Goal: Task Accomplishment & Management: Manage account settings

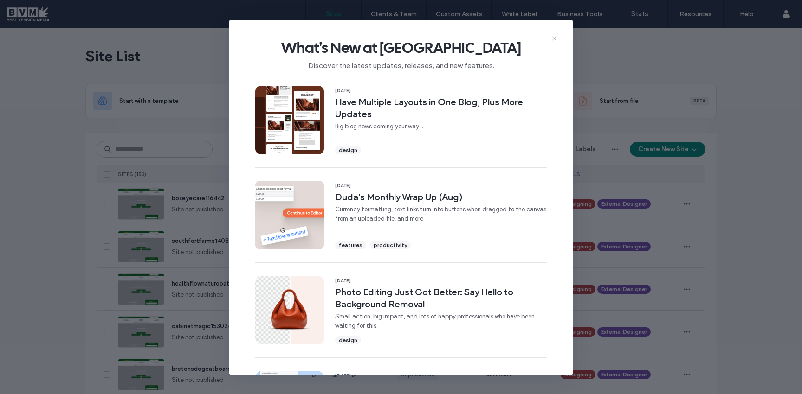
click at [553, 36] on icon at bounding box center [553, 38] width 7 height 7
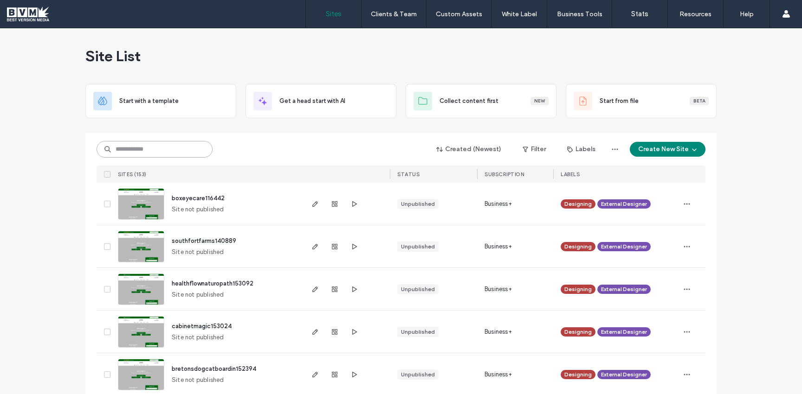
click at [163, 151] on input at bounding box center [154, 149] width 116 height 17
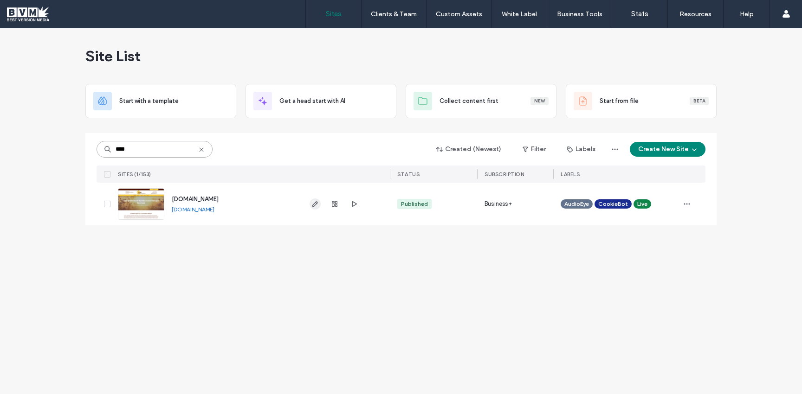
type input "****"
drag, startPoint x: 315, startPoint y: 203, endPoint x: 329, endPoint y: 203, distance: 13.5
click at [315, 203] on icon "button" at bounding box center [314, 203] width 7 height 7
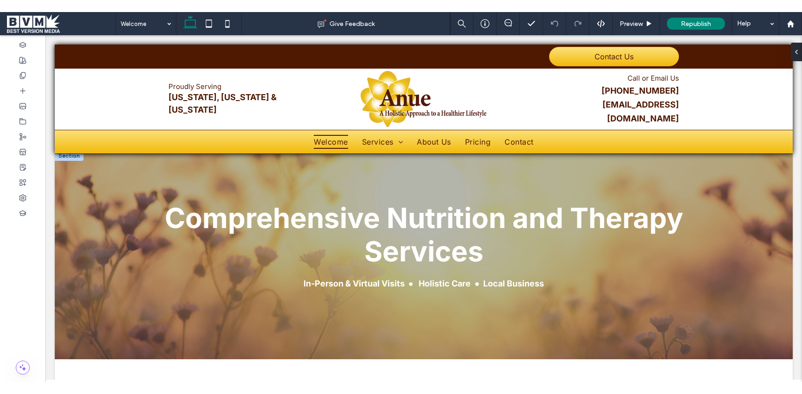
scroll to position [5, 0]
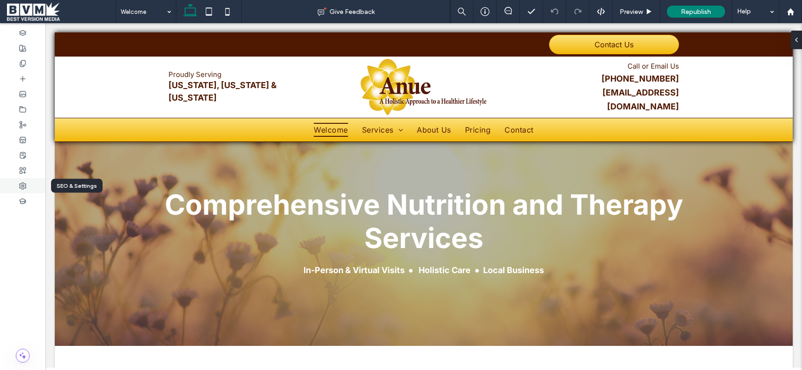
click at [22, 186] on use at bounding box center [22, 186] width 6 height 6
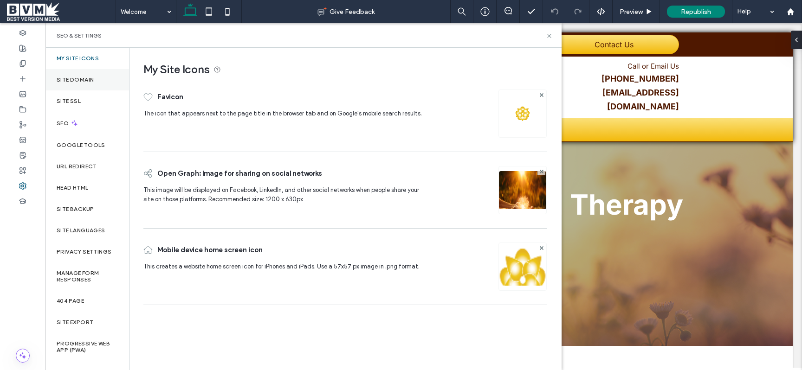
click at [77, 78] on label "Site Domain" at bounding box center [75, 80] width 37 height 6
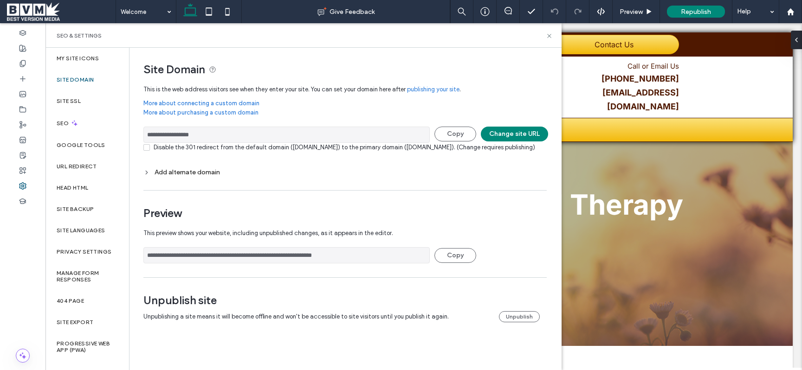
click at [228, 132] on input "**********" at bounding box center [286, 135] width 286 height 16
click at [162, 135] on input "**********" at bounding box center [286, 135] width 286 height 16
drag, startPoint x: 71, startPoint y: 164, endPoint x: 84, endPoint y: 165, distance: 12.6
click at [71, 164] on label "URL Redirect" at bounding box center [77, 166] width 40 height 6
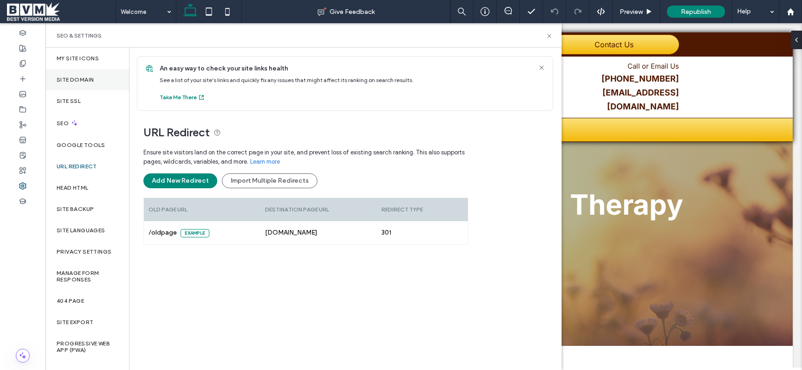
click at [79, 84] on div "Site Domain" at bounding box center [87, 79] width 84 height 21
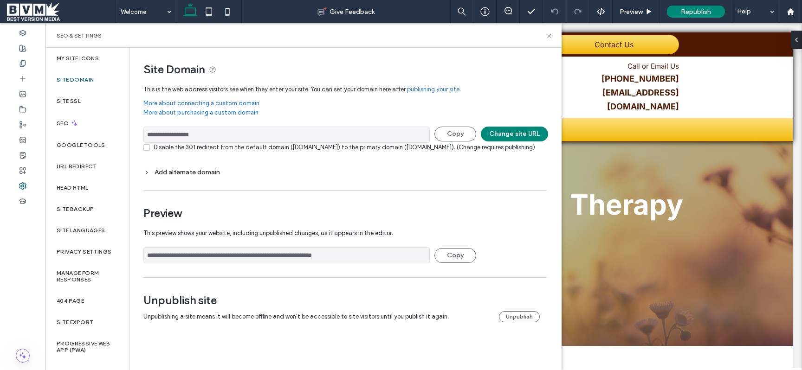
click at [206, 176] on div "Add alternate domain" at bounding box center [344, 172] width 403 height 8
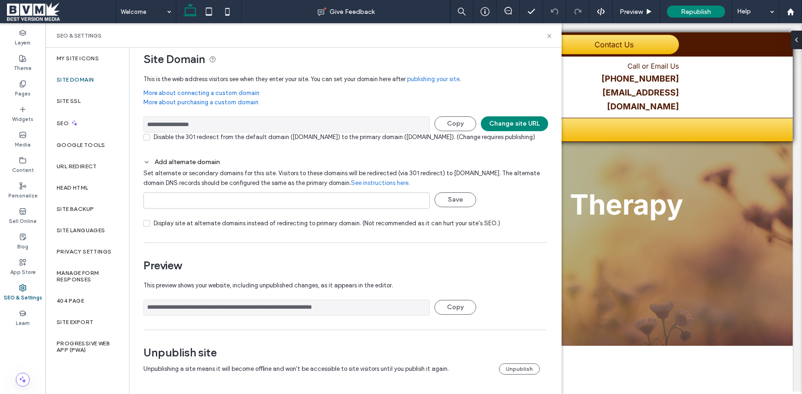
scroll to position [0, 0]
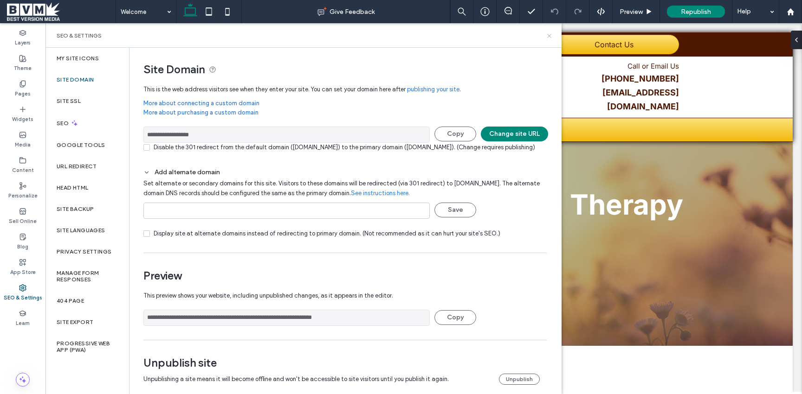
drag, startPoint x: 550, startPoint y: 35, endPoint x: 504, endPoint y: 12, distance: 51.0
click at [550, 35] on icon at bounding box center [549, 35] width 7 height 7
